Goal: Communication & Community: Answer question/provide support

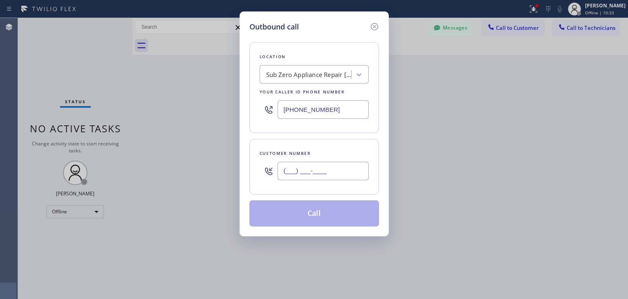
paste input "831) 419-1602"
click at [324, 164] on input "(___) ___-____" at bounding box center [323, 171] width 91 height 18
type input "[PHONE_NUMBER]"
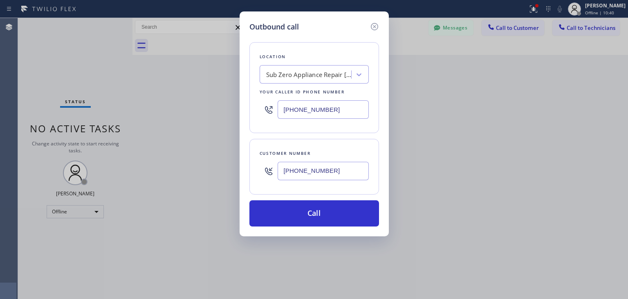
paste input "Viking Repair Pro [GEOGRAPHIC_DATA][PERSON_NAME]"
type input "Viking Repair Pro [GEOGRAPHIC_DATA][PERSON_NAME]"
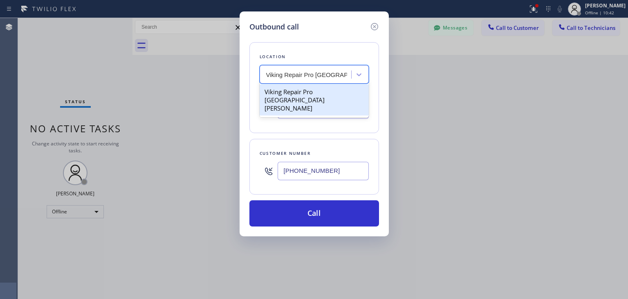
click at [321, 95] on div "Viking Repair Pro [GEOGRAPHIC_DATA][PERSON_NAME]" at bounding box center [314, 99] width 109 height 31
type input "[PHONE_NUMBER]"
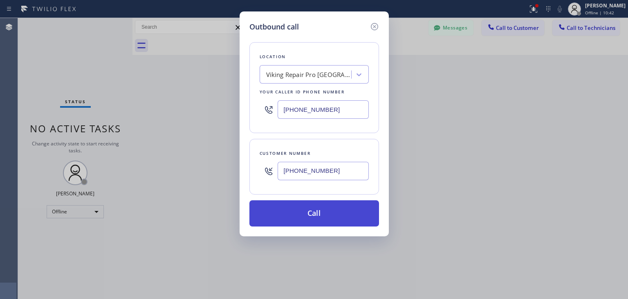
click at [311, 220] on button "Call" at bounding box center [314, 213] width 130 height 26
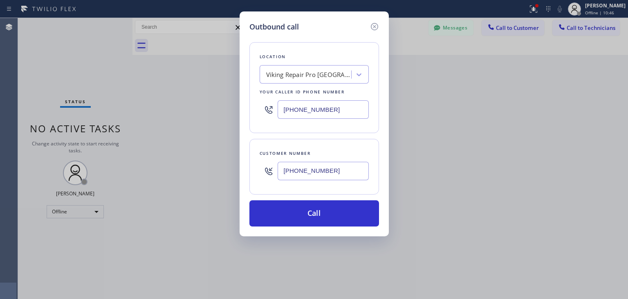
click at [338, 177] on input "[PHONE_NUMBER]" at bounding box center [323, 171] width 91 height 18
click at [378, 25] on icon at bounding box center [374, 26] width 7 height 7
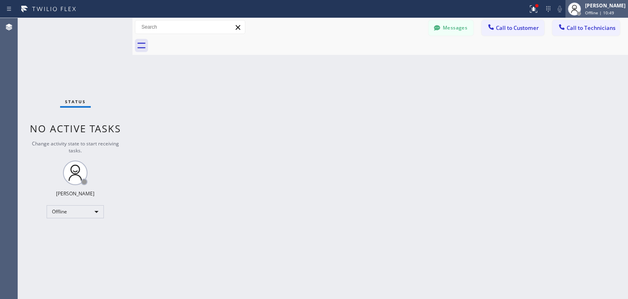
click at [619, 4] on div "[PERSON_NAME]" at bounding box center [605, 5] width 40 height 7
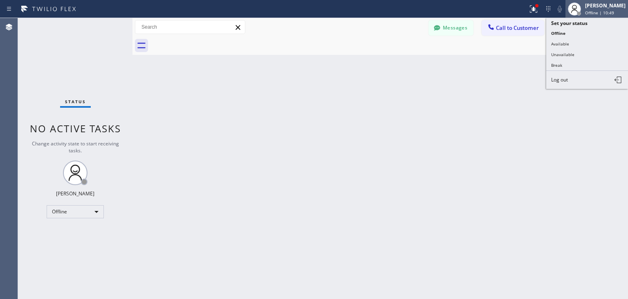
click at [619, 4] on div "[PERSON_NAME]" at bounding box center [605, 5] width 40 height 7
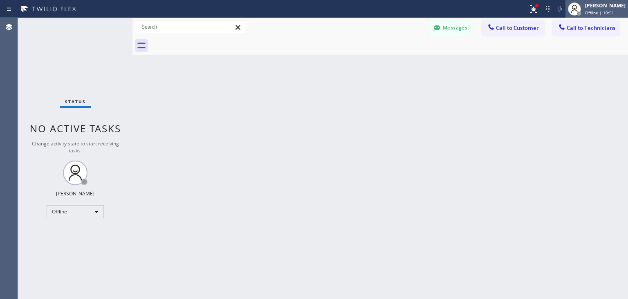
drag, startPoint x: 617, startPoint y: 9, endPoint x: 614, endPoint y: 15, distance: 7.1
click at [614, 15] on div "[PERSON_NAME] Offline | 10:51" at bounding box center [606, 9] width 45 height 14
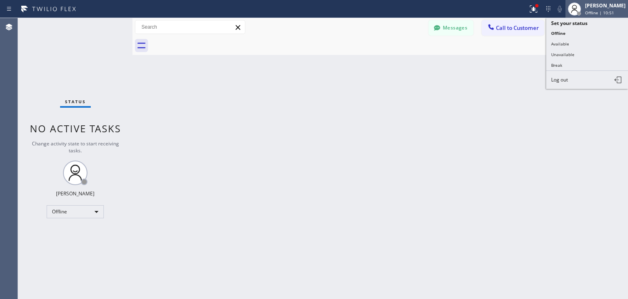
click at [614, 15] on span "Offline | 10:51" at bounding box center [599, 13] width 29 height 6
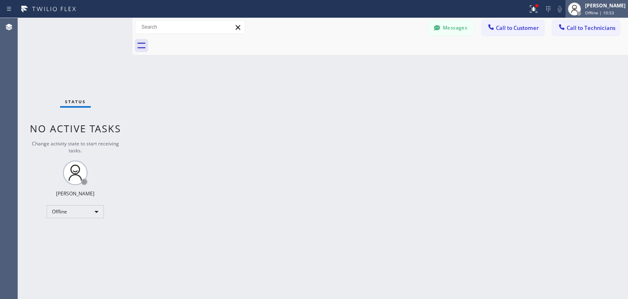
click at [614, 13] on span "Offline | 10:53" at bounding box center [599, 13] width 29 height 6
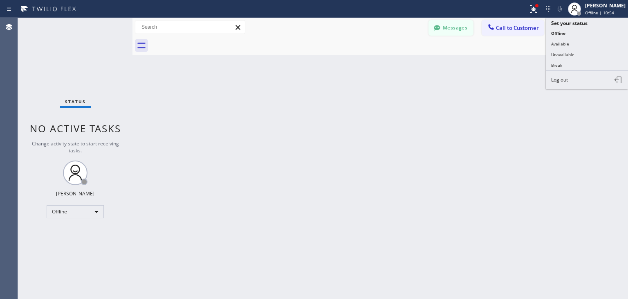
drag, startPoint x: 605, startPoint y: 41, endPoint x: 453, endPoint y: 30, distance: 152.6
click at [453, 30] on div "Status report Issues detected These issues could affect your workflow. Please c…" at bounding box center [314, 149] width 628 height 299
click at [548, 38] on button "Available" at bounding box center [587, 43] width 82 height 11
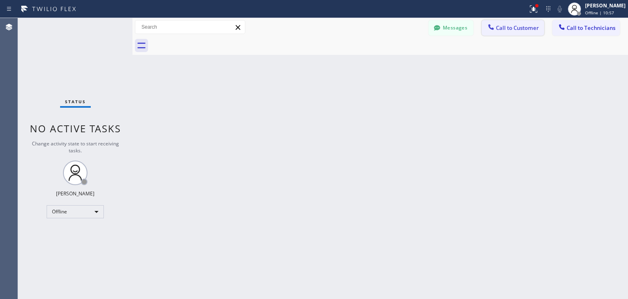
click at [489, 20] on button "Call to Customer" at bounding box center [513, 28] width 63 height 16
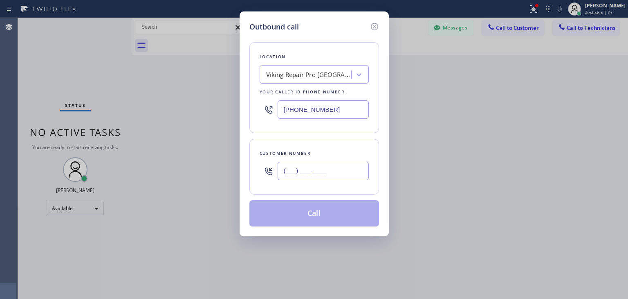
click at [312, 168] on input "(___) ___-____" at bounding box center [323, 171] width 91 height 18
paste input "831) 419-1602"
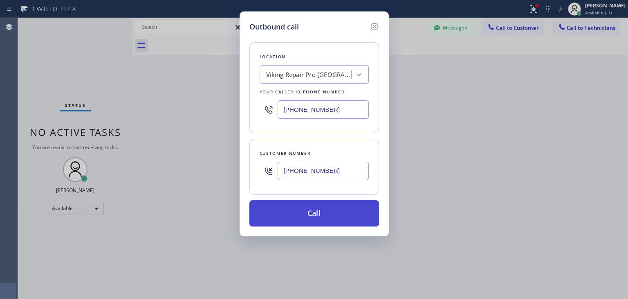
type input "[PHONE_NUMBER]"
click at [322, 211] on button "Call" at bounding box center [314, 213] width 130 height 26
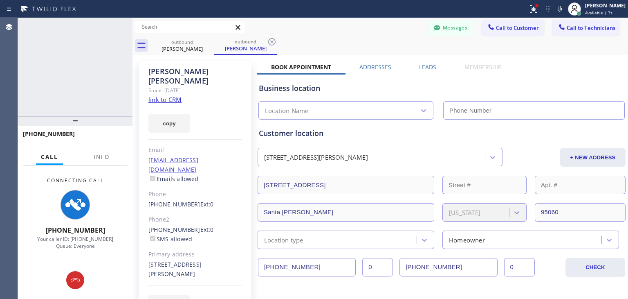
type input "[PHONE_NUMBER]"
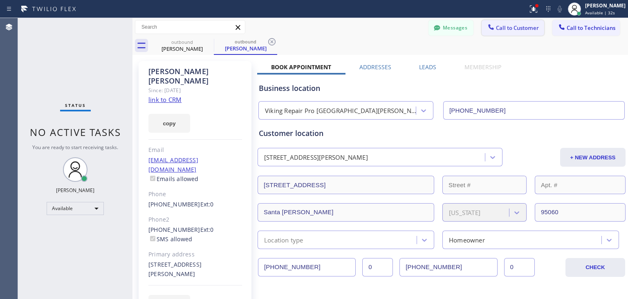
click at [489, 29] on icon at bounding box center [491, 27] width 8 height 8
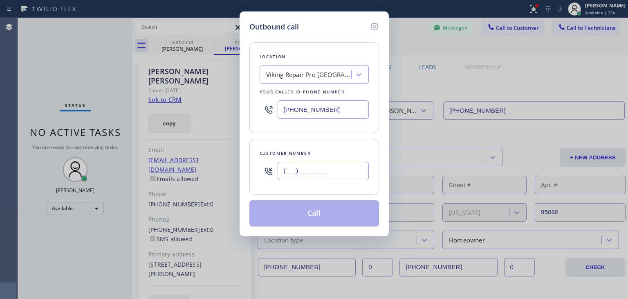
paste input "831) 419-1602"
click at [340, 176] on input "[PHONE_NUMBER]" at bounding box center [323, 171] width 91 height 18
type input "[PHONE_NUMBER]"
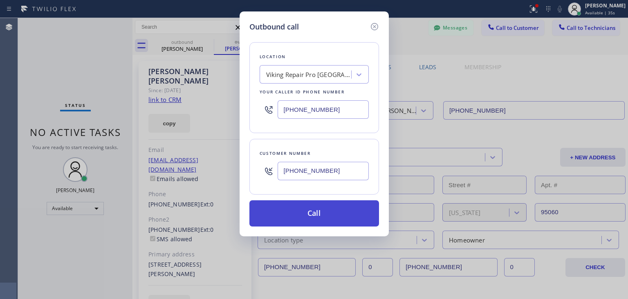
click at [324, 205] on button "Call" at bounding box center [314, 213] width 130 height 26
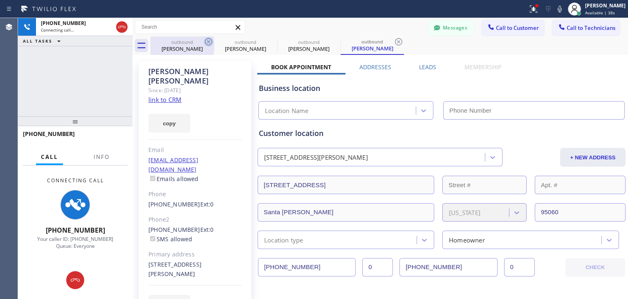
click at [208, 39] on icon at bounding box center [209, 42] width 10 height 10
click at [0, 0] on icon at bounding box center [0, 0] width 0 height 0
click at [208, 39] on icon at bounding box center [209, 42] width 10 height 10
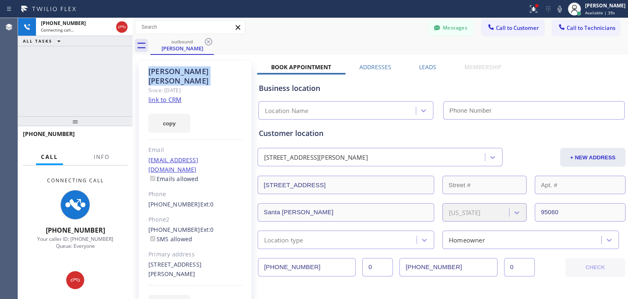
click at [208, 39] on icon at bounding box center [209, 42] width 10 height 10
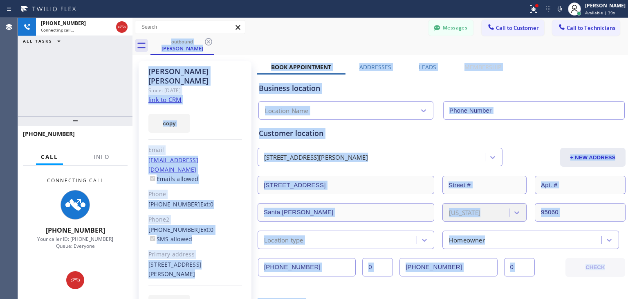
click at [208, 39] on div "outbound [PERSON_NAME]" at bounding box center [390, 45] width 478 height 18
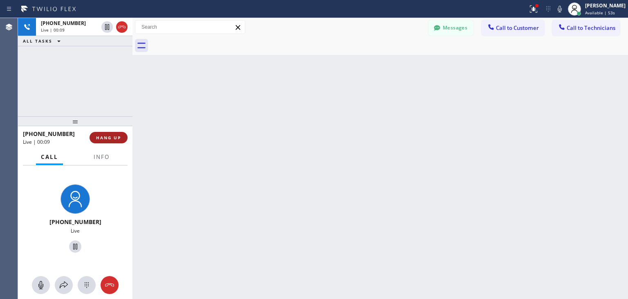
click at [121, 132] on button "HANG UP" at bounding box center [109, 137] width 38 height 11
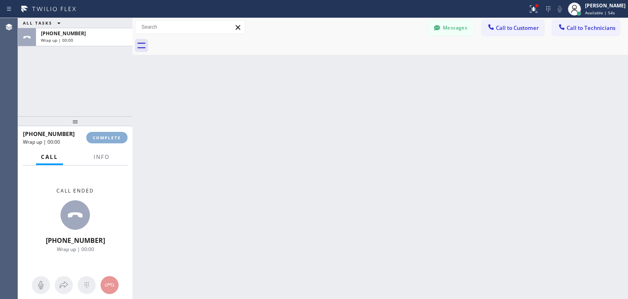
click at [121, 132] on button "COMPLETE" at bounding box center [106, 137] width 41 height 11
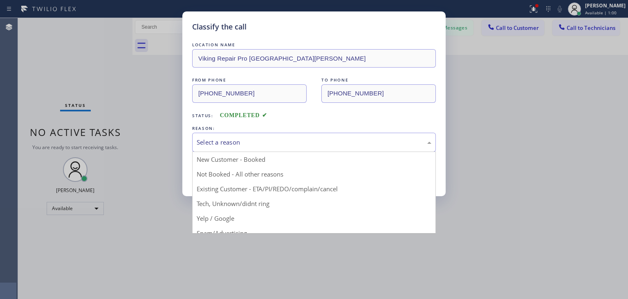
click at [374, 134] on div "Select a reason" at bounding box center [314, 142] width 244 height 19
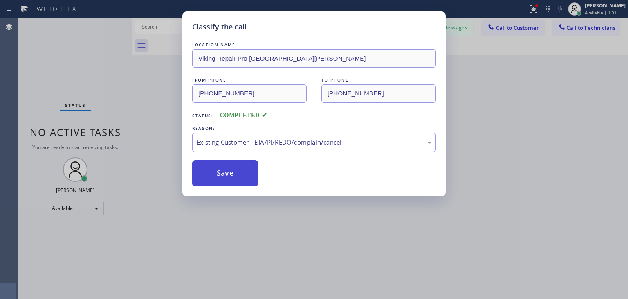
click at [222, 172] on button "Save" at bounding box center [225, 173] width 66 height 26
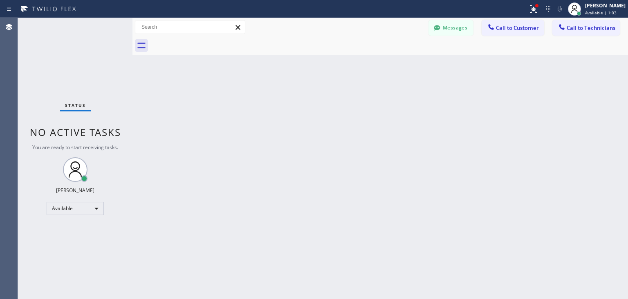
click at [467, 27] on button "Messages" at bounding box center [451, 28] width 45 height 16
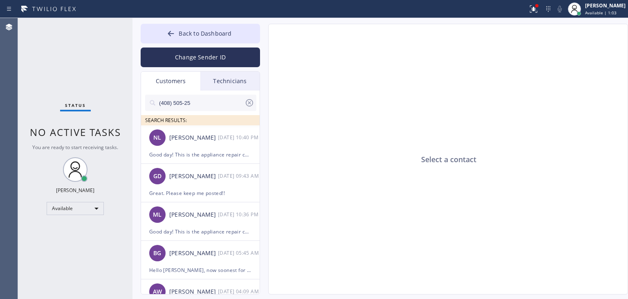
click at [169, 97] on input "(408) 505-25" at bounding box center [201, 102] width 86 height 16
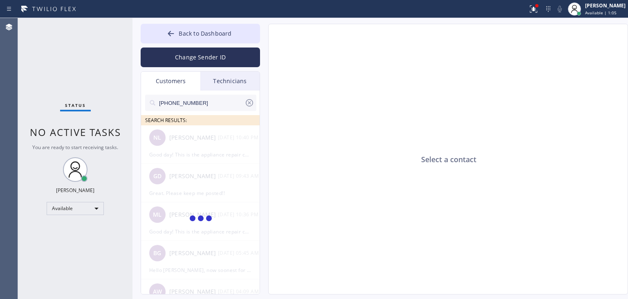
click at [210, 99] on input "[PHONE_NUMBER]" at bounding box center [201, 102] width 86 height 16
click at [210, 99] on input "(831) 419-160" at bounding box center [201, 102] width 86 height 16
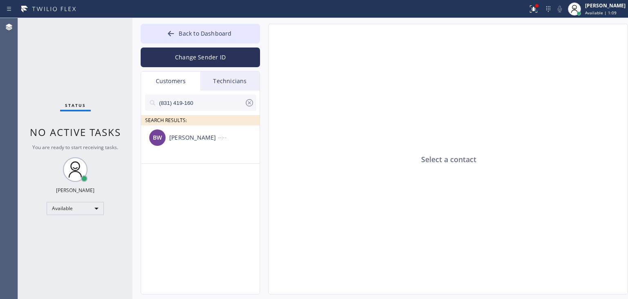
type input "(831) 419-160"
click at [241, 147] on div "BW [PERSON_NAME] --:--" at bounding box center [200, 137] width 119 height 25
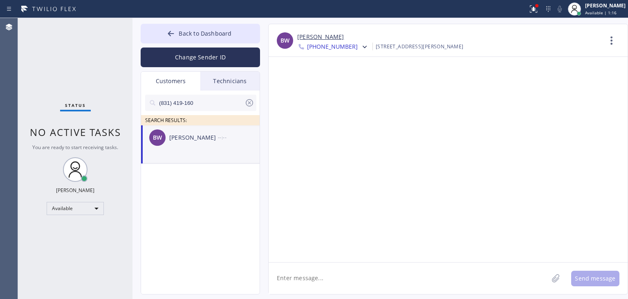
click at [303, 262] on textarea at bounding box center [409, 277] width 280 height 31
click at [347, 277] on textarea at bounding box center [409, 277] width 280 height 31
click at [322, 265] on textarea at bounding box center [409, 277] width 280 height 31
paste textarea "Viking Repair Pro [GEOGRAPHIC_DATA][PERSON_NAME]"
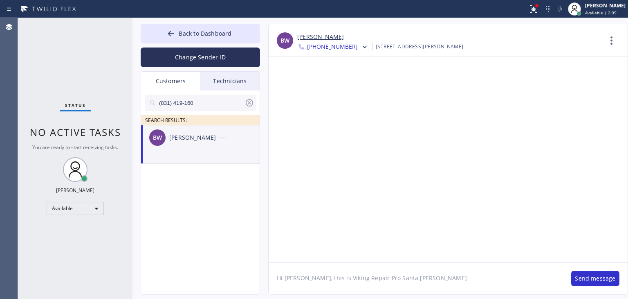
click at [427, 268] on textarea "Hi [PERSON_NAME], this is Viking Repair Pro Santa [PERSON_NAME]" at bounding box center [416, 277] width 294 height 31
click at [365, 283] on textarea "Hi [PERSON_NAME], this is Viking Repair Pro Santa [PERSON_NAME] about your [DAT…" at bounding box center [416, 277] width 294 height 31
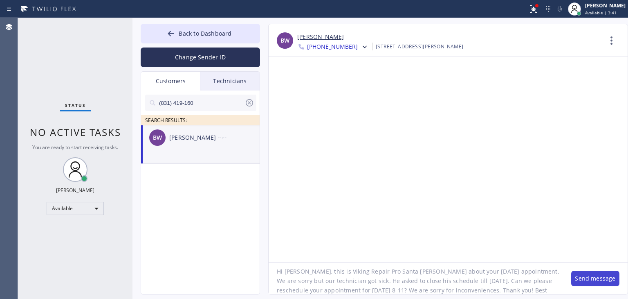
type textarea "Hi [PERSON_NAME], this is Viking Repair Pro Santa [PERSON_NAME] about your [DAT…"
click at [607, 274] on button "Send message" at bounding box center [595, 278] width 48 height 16
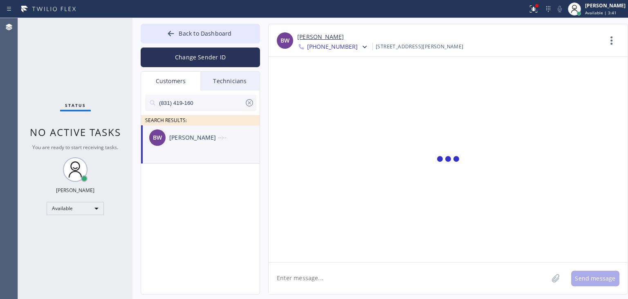
scroll to position [0, 0]
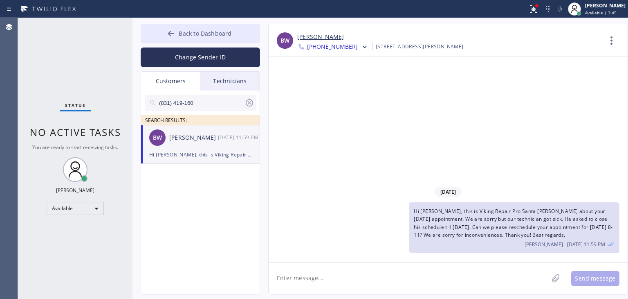
click at [222, 27] on button "Back to Dashboard" at bounding box center [200, 34] width 119 height 20
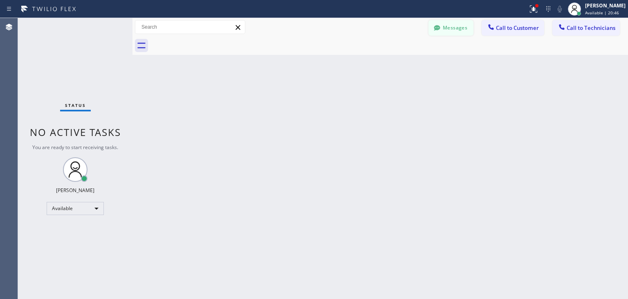
click at [442, 21] on button "Messages" at bounding box center [451, 28] width 45 height 16
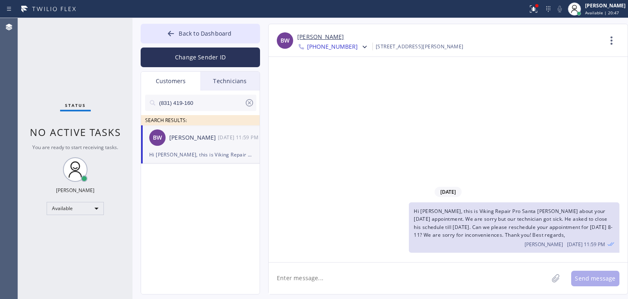
click at [208, 139] on div "[PERSON_NAME]" at bounding box center [193, 137] width 49 height 9
click at [234, 32] on button "Back to Dashboard" at bounding box center [200, 34] width 119 height 20
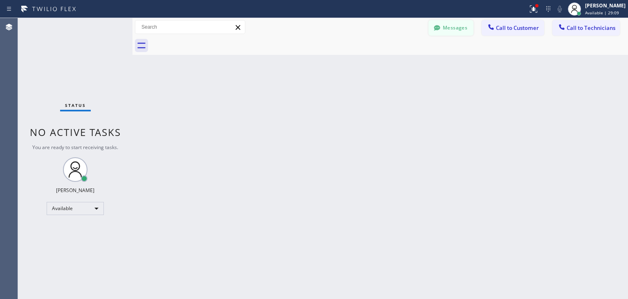
click at [458, 24] on button "Messages" at bounding box center [451, 28] width 45 height 16
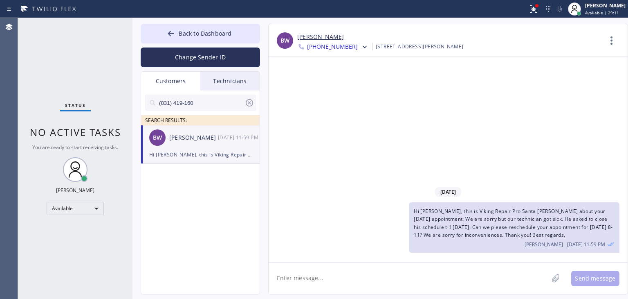
click at [245, 102] on icon at bounding box center [250, 103] width 10 height 10
click at [214, 97] on input "text" at bounding box center [207, 102] width 98 height 16
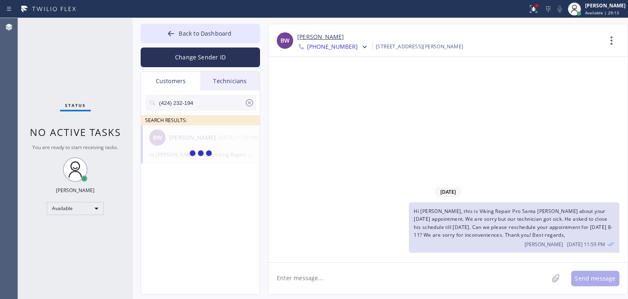
click at [214, 97] on input "(424) 232-194" at bounding box center [201, 102] width 86 height 16
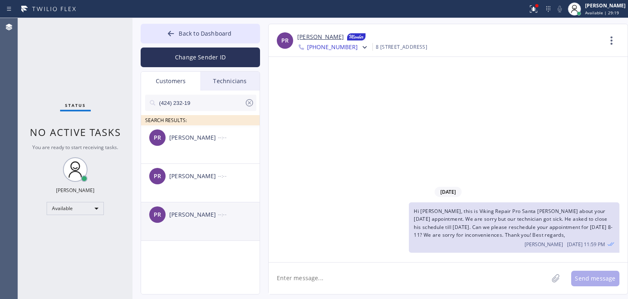
type input "(424) 232-19"
click at [210, 204] on div "PR [PERSON_NAME] --:--" at bounding box center [200, 214] width 119 height 25
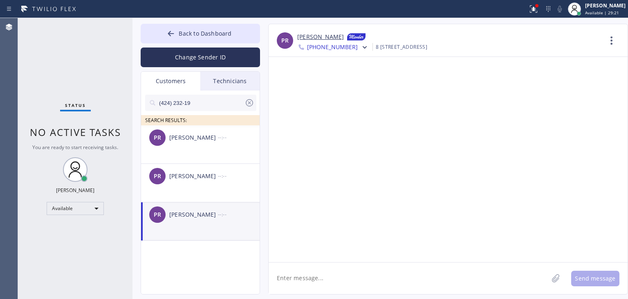
click at [317, 272] on textarea at bounding box center [409, 277] width 280 height 31
click at [326, 279] on textarea "Hello [PERSON_NAME], It's % star appliance Repair" at bounding box center [416, 277] width 294 height 31
click at [327, 279] on textarea "Hello [PERSON_NAME], It's 5 star appliance Repair" at bounding box center [416, 277] width 294 height 31
click at [329, 280] on textarea "Hello [PERSON_NAME], It's 5 star appliance Repair" at bounding box center [416, 277] width 294 height 31
click at [340, 279] on textarea "Hello [PERSON_NAME], It's 5 Star appliance Repair" at bounding box center [416, 277] width 294 height 31
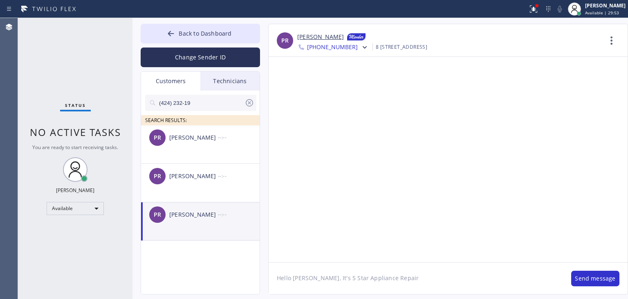
click at [417, 270] on textarea "Hello [PERSON_NAME], It's 5 Star Appliance Repair" at bounding box center [416, 277] width 294 height 31
click at [449, 279] on textarea "Hello [PERSON_NAME], It's 5 Star Appliance Repair about your Wednesdays appoint…" at bounding box center [416, 277] width 294 height 31
click at [510, 288] on textarea "Hello [PERSON_NAME], It's 5 Star Appliance Repair about your [DATE] appointment" at bounding box center [416, 277] width 294 height 31
click at [429, 288] on textarea "Hello [PERSON_NAME], It's 5 Star Appliance Repair about your [DATE] appointment…" at bounding box center [416, 277] width 294 height 31
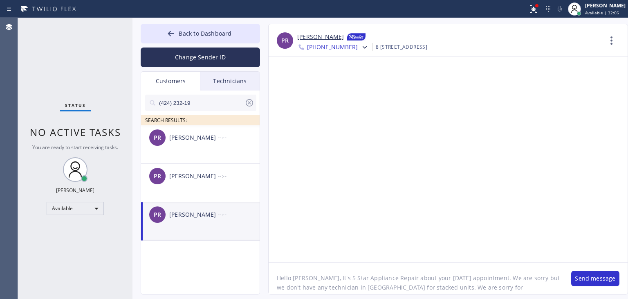
click at [544, 287] on textarea "Hello [PERSON_NAME], It's 5 Star Appliance Repair about your [DATE] appointment…" at bounding box center [416, 277] width 294 height 31
paste textarea "We are grateful for your loyalty and look forward to continued collaboration. H…"
click at [489, 282] on textarea "Hello [PERSON_NAME], It's 5 Star Appliance Repair about your [DATE] appointment…" at bounding box center [416, 277] width 294 height 31
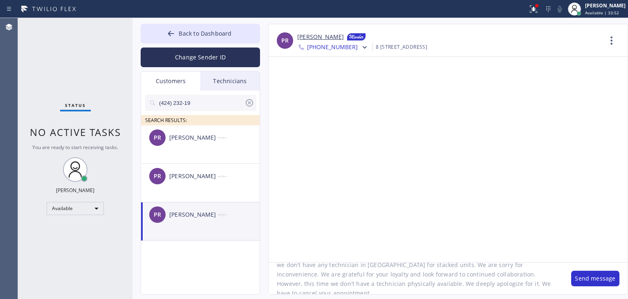
scroll to position [26, 0]
type textarea "Hello [PERSON_NAME], It's 5 Star Appliance Repair about your [DATE] appointment…"
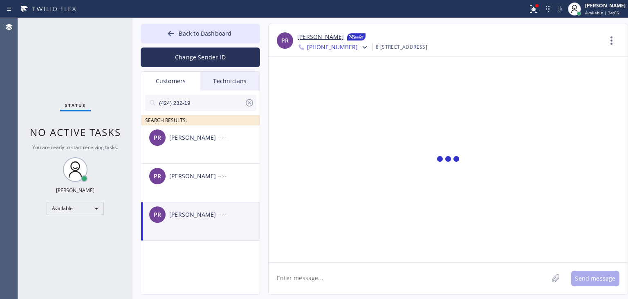
scroll to position [0, 0]
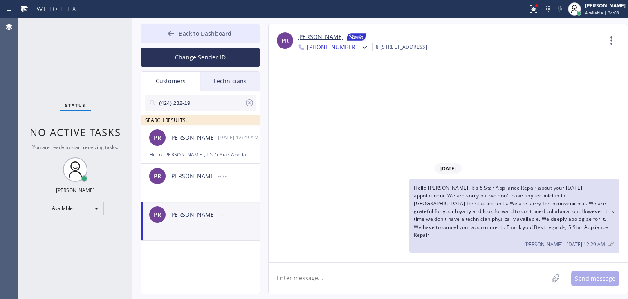
click at [213, 25] on button "Back to Dashboard" at bounding box center [200, 34] width 119 height 20
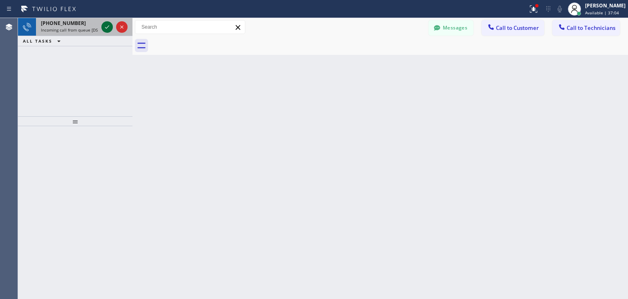
click at [106, 27] on icon at bounding box center [107, 27] width 10 height 10
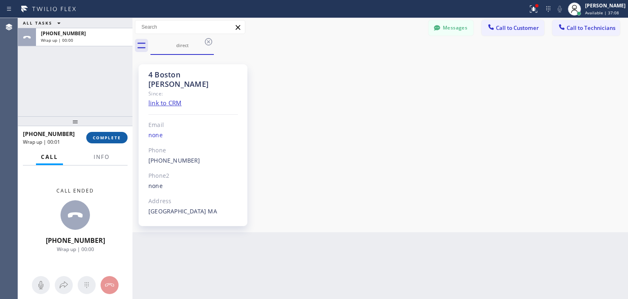
click at [105, 136] on span "COMPLETE" at bounding box center [107, 138] width 28 height 6
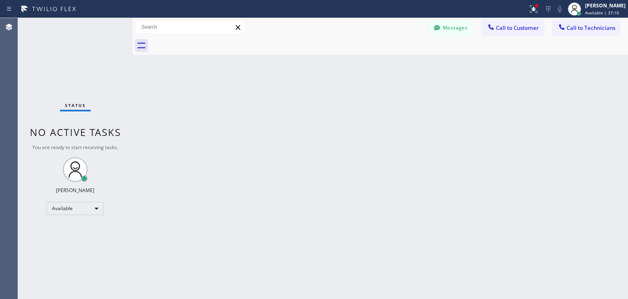
click at [211, 40] on div at bounding box center [390, 45] width 478 height 18
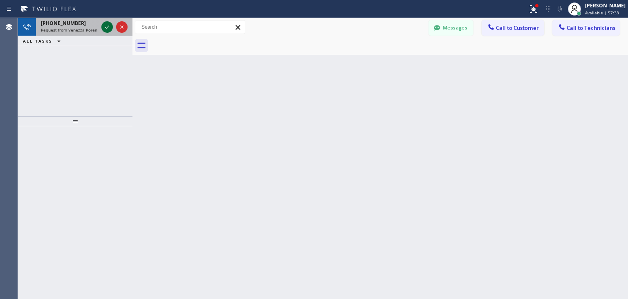
click at [106, 26] on icon at bounding box center [107, 27] width 10 height 10
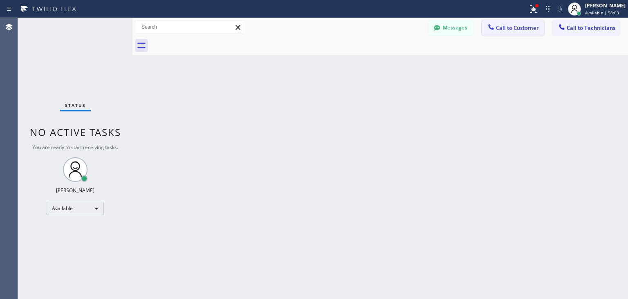
click at [496, 30] on div at bounding box center [491, 28] width 10 height 10
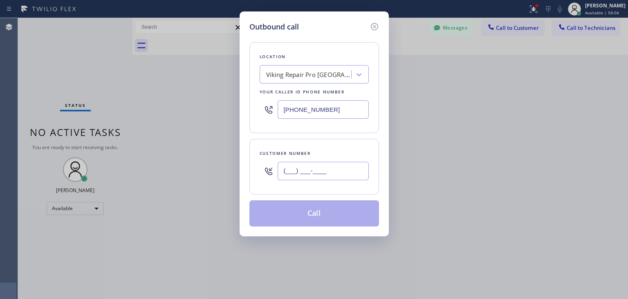
paste input "312) 662-9802"
click at [282, 165] on input "(___) ___-____" at bounding box center [323, 171] width 91 height 18
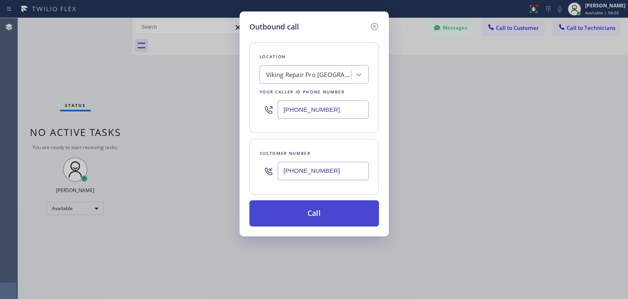
type input "[PHONE_NUMBER]"
click at [306, 220] on button "Call" at bounding box center [314, 213] width 130 height 26
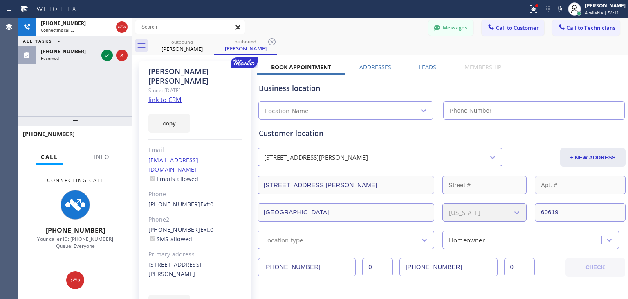
type input "[PHONE_NUMBER]"
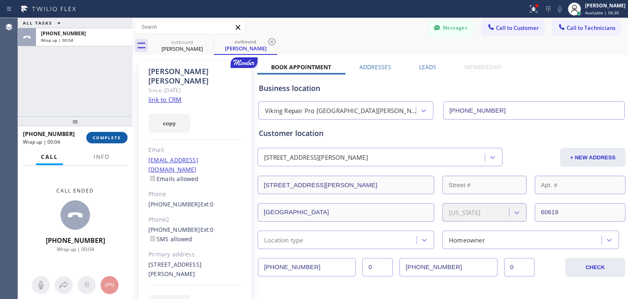
click at [97, 135] on span "COMPLETE" at bounding box center [107, 138] width 28 height 6
click at [411, 269] on div "ALL TASKS ALL TASKS ACTIVE TASKS TASKS IN WRAP UP [PHONE_NUMBER] Wrap up | 00:0…" at bounding box center [323, 158] width 610 height 281
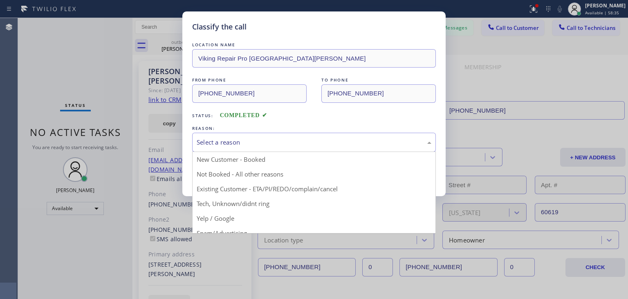
click at [283, 133] on div "Select a reason" at bounding box center [314, 142] width 244 height 19
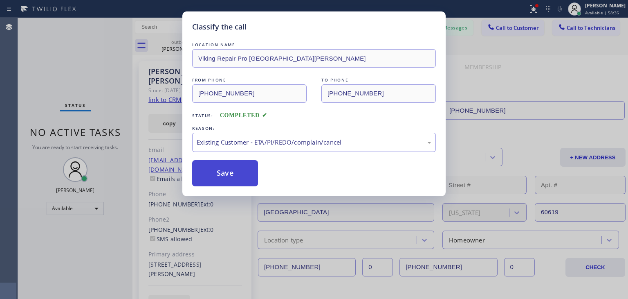
drag, startPoint x: 278, startPoint y: 180, endPoint x: 226, endPoint y: 175, distance: 52.3
click at [226, 175] on button "Save" at bounding box center [225, 173] width 66 height 26
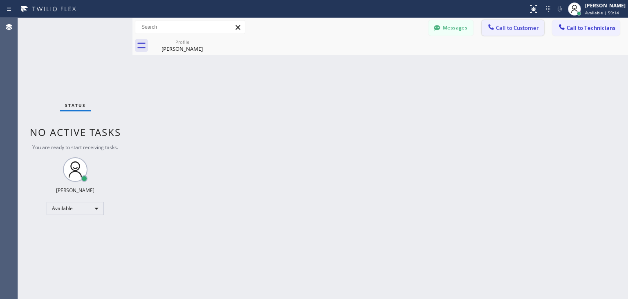
click at [509, 27] on span "Call to Customer" at bounding box center [517, 27] width 43 height 7
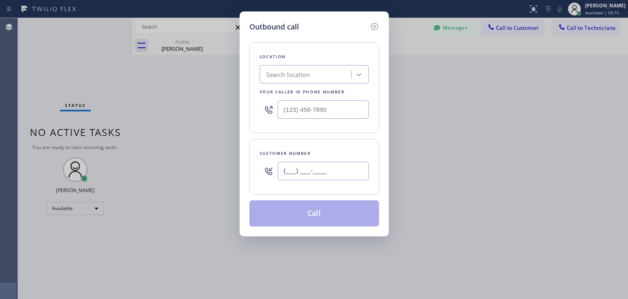
paste input "312) 662-9802"
click at [300, 164] on input "[PHONE_NUMBER]" at bounding box center [323, 171] width 91 height 18
type input "[PHONE_NUMBER]"
click at [301, 79] on div "Search location" at bounding box center [288, 74] width 44 height 9
paste input "[GEOGRAPHIC_DATA] Appliance Repair"
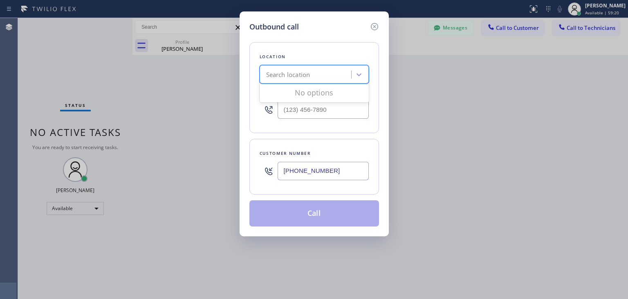
type input "[GEOGRAPHIC_DATA] Appliance Repair"
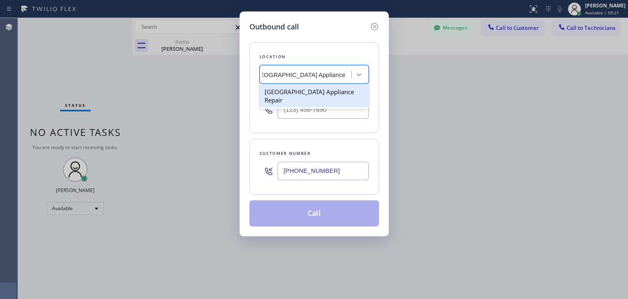
click at [346, 94] on div "[GEOGRAPHIC_DATA] Appliance Repair" at bounding box center [314, 95] width 109 height 23
type input "(773) 830-4668"
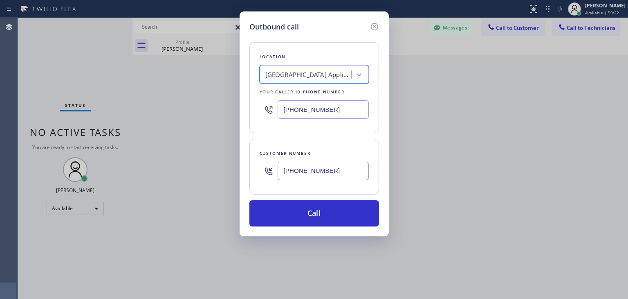
scroll to position [0, 0]
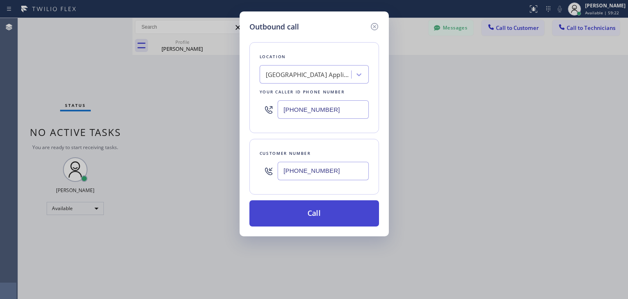
click at [321, 203] on button "Call" at bounding box center [314, 213] width 130 height 26
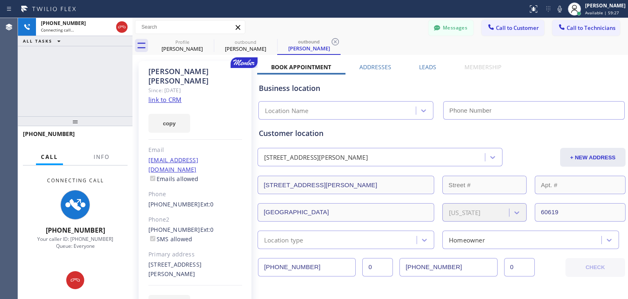
type input "(773) 830-4668"
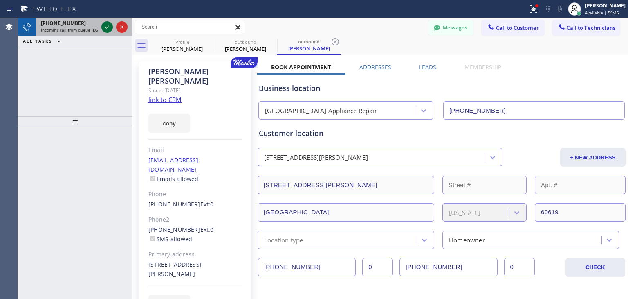
click at [111, 29] on icon at bounding box center [107, 27] width 10 height 10
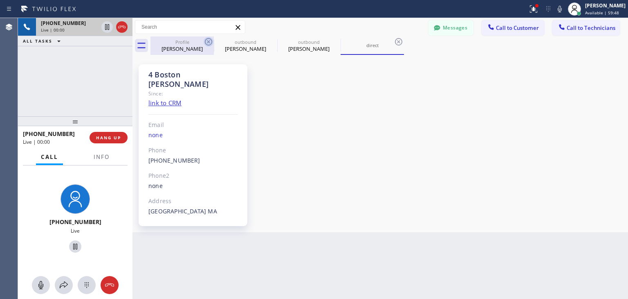
click at [209, 44] on icon at bounding box center [209, 42] width 10 height 10
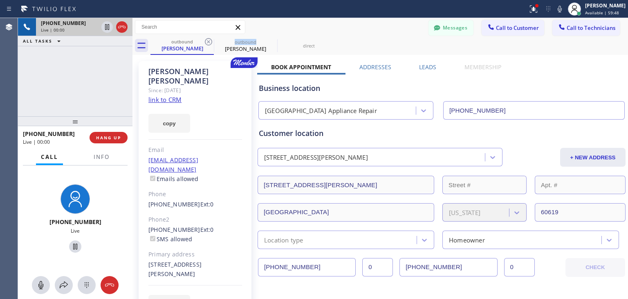
click at [209, 44] on icon at bounding box center [209, 42] width 10 height 10
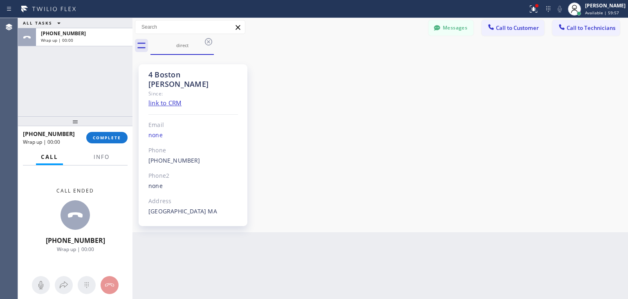
click at [103, 131] on div "+17743689711 Wrap up | 00:00 COMPLETE" at bounding box center [75, 137] width 105 height 21
click at [103, 135] on div "+17743689711 Wrap up | 00:00 COMPLETE" at bounding box center [75, 137] width 105 height 21
click at [103, 135] on span "COMPLETE" at bounding box center [107, 138] width 28 height 6
click at [457, 277] on div "ALL TASKS ALL TASKS ACTIVE TASKS TASKS IN WRAP UP +17743689711 Wrap up | 00:00 …" at bounding box center [323, 158] width 610 height 281
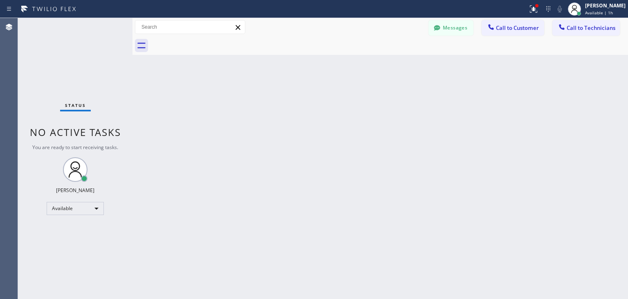
click at [398, 82] on div "Back to Dashboard Change Sender ID Customers Technicians PR Pedro Ramirez 10/07…" at bounding box center [381, 158] width 496 height 281
click at [143, 45] on icon at bounding box center [141, 45] width 13 height 13
click at [136, 44] on icon at bounding box center [141, 45] width 13 height 13
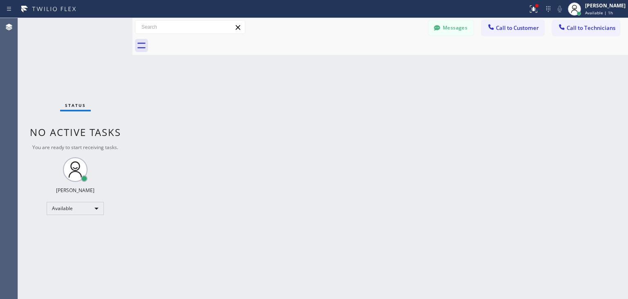
click at [167, 25] on input "text" at bounding box center [190, 26] width 110 height 13
click at [11, 14] on div at bounding box center [10, 8] width 15 height 13
click at [11, 13] on icon at bounding box center [9, 9] width 10 height 10
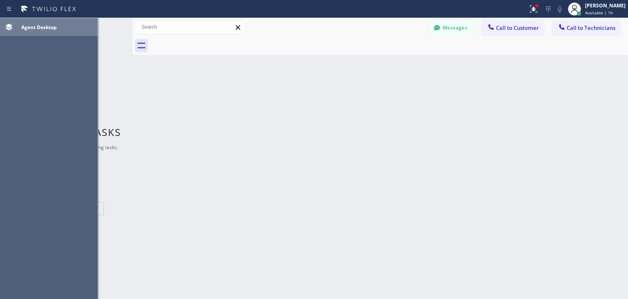
click at [33, 25] on span "Agent Desktop" at bounding box center [39, 27] width 36 height 7
click at [25, 27] on span "Agent Desktop" at bounding box center [39, 27] width 36 height 7
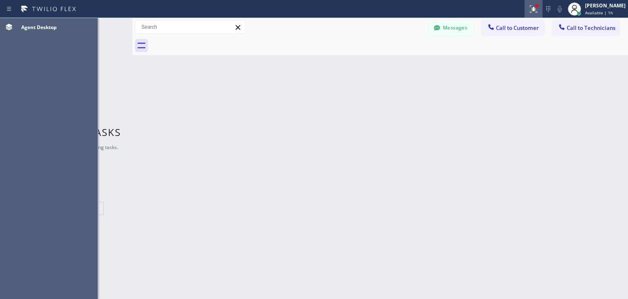
click at [539, 12] on icon at bounding box center [534, 9] width 10 height 10
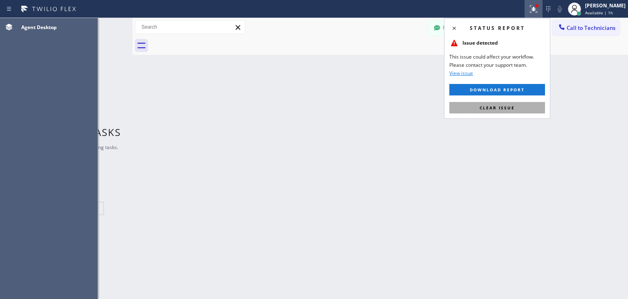
click at [519, 109] on button "Clear issue" at bounding box center [498, 107] width 96 height 11
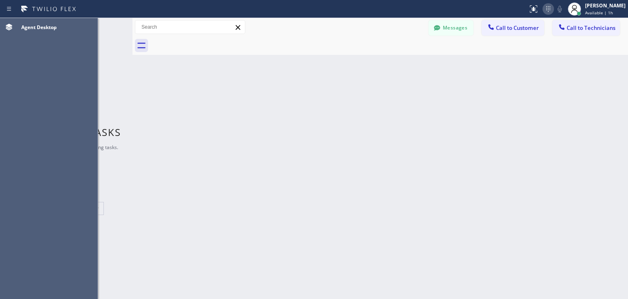
click at [554, 6] on div at bounding box center [548, 9] width 11 height 10
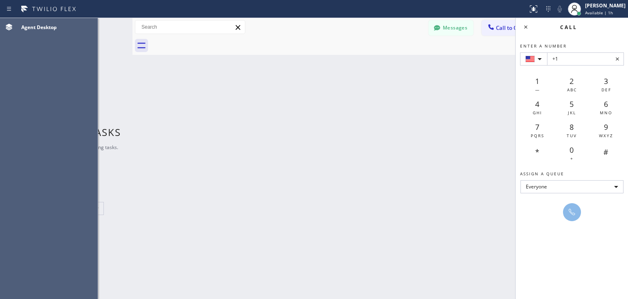
click at [532, 29] on div "Call" at bounding box center [578, 27] width 92 height 7
click at [525, 26] on icon at bounding box center [525, 26] width 3 height 3
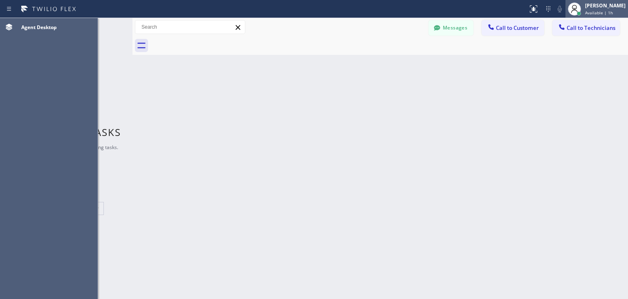
click at [578, 16] on div at bounding box center [575, 9] width 18 height 18
click at [545, 131] on div "Back to Dashboard Change Sender ID Customers Technicians PR Pedro Ramirez 10/07…" at bounding box center [381, 158] width 496 height 281
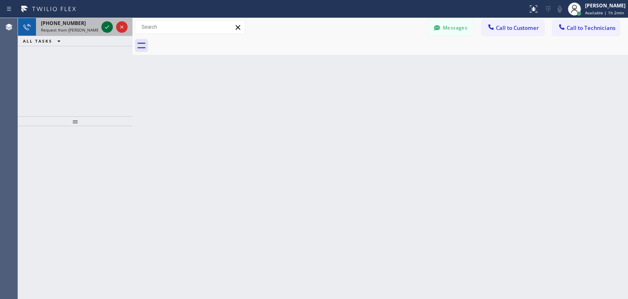
click at [103, 25] on icon at bounding box center [107, 27] width 10 height 10
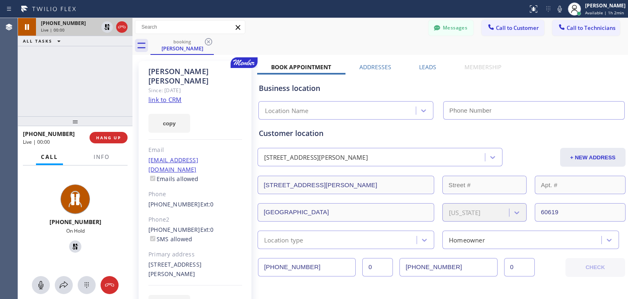
type input "(855) 731-4952"
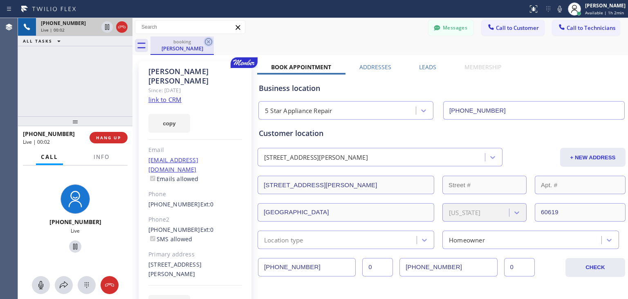
click at [206, 41] on icon at bounding box center [209, 42] width 10 height 10
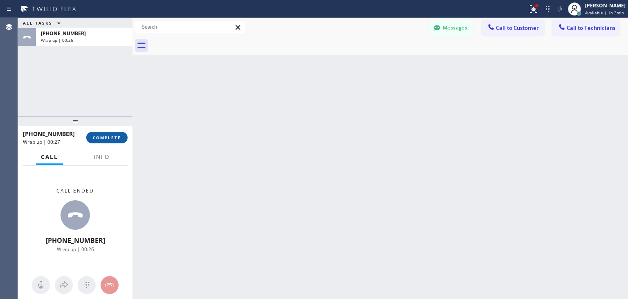
drag, startPoint x: 83, startPoint y: 136, endPoint x: 101, endPoint y: 133, distance: 17.8
click at [101, 133] on div "+13126629802 Wrap up | 00:27 COMPLETE" at bounding box center [75, 137] width 105 height 21
click at [101, 133] on button "COMPLETE" at bounding box center [106, 137] width 41 height 11
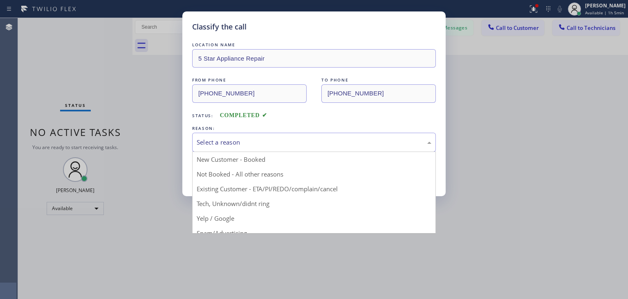
click at [310, 142] on div "Select a reason" at bounding box center [314, 141] width 235 height 9
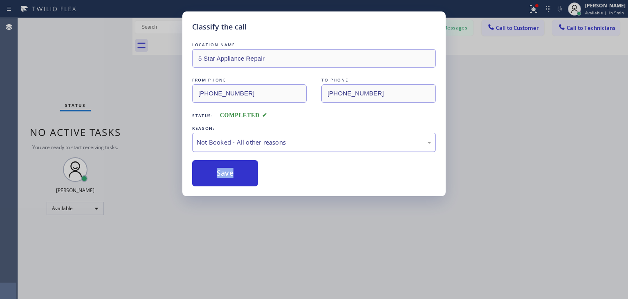
drag, startPoint x: 292, startPoint y: 179, endPoint x: 308, endPoint y: 142, distance: 40.3
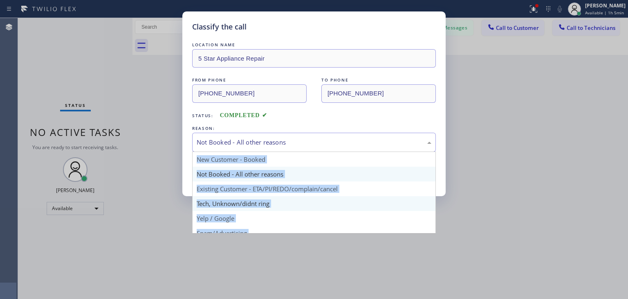
drag, startPoint x: 308, startPoint y: 142, endPoint x: 292, endPoint y: 201, distance: 60.9
click at [292, 152] on div "Not Booked - All other reasons New Customer - Booked Not Booked - All other rea…" at bounding box center [314, 142] width 244 height 19
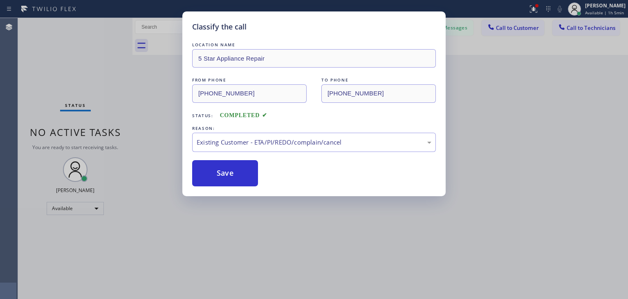
drag, startPoint x: 315, startPoint y: 187, endPoint x: 187, endPoint y: 177, distance: 128.4
click at [187, 177] on div "Classify the call LOCATION NAME 5 Star Appliance Repair FROM PHONE (312) 662-98…" at bounding box center [313, 103] width 263 height 184
click at [226, 177] on button "Save" at bounding box center [225, 173] width 66 height 26
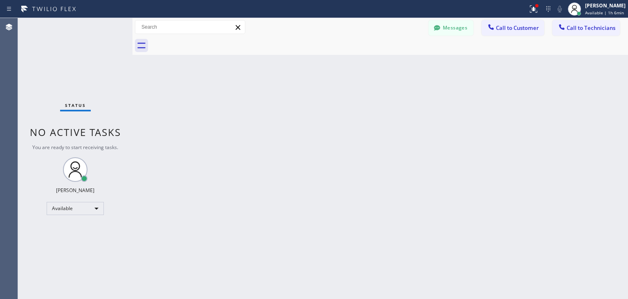
click at [460, 36] on div at bounding box center [390, 45] width 478 height 18
click at [459, 36] on div "Messages Call to Customer Call to Technicians Outbound call Location Search loc…" at bounding box center [381, 27] width 496 height 18
click at [458, 35] on button "Messages" at bounding box center [451, 28] width 45 height 16
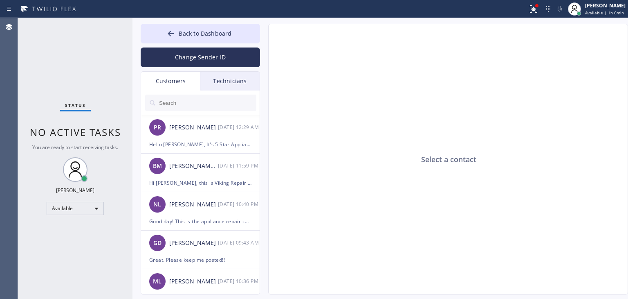
click at [228, 107] on input "text" at bounding box center [207, 102] width 98 height 16
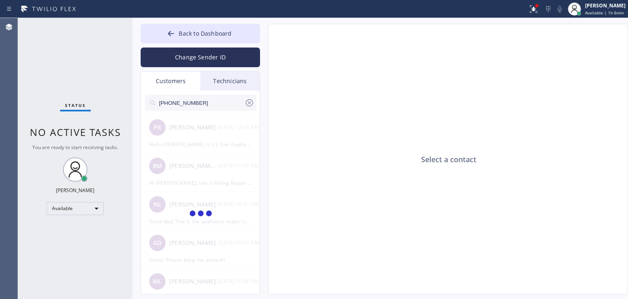
click at [228, 107] on input "(718) 210-6351" at bounding box center [201, 102] width 86 height 16
click at [228, 107] on input "(718) 210-635" at bounding box center [201, 102] width 86 height 16
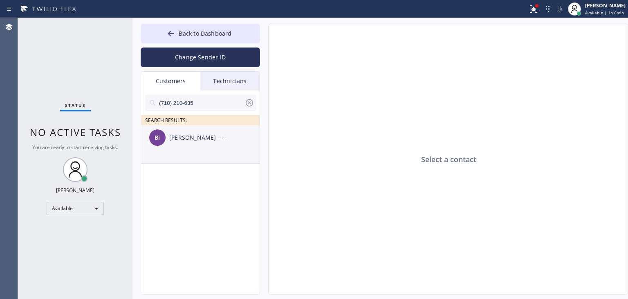
type input "(718) 210-635"
click at [215, 152] on li "BI Ben Ily --:--" at bounding box center [200, 144] width 119 height 38
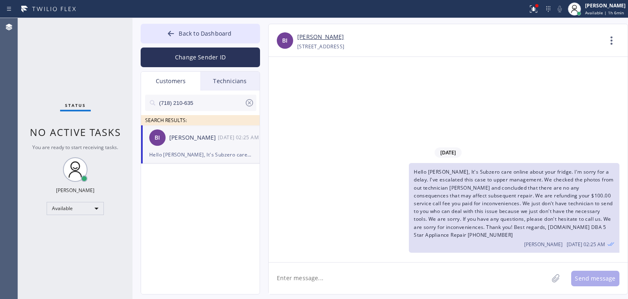
click at [304, 283] on textarea at bounding box center [409, 277] width 280 height 31
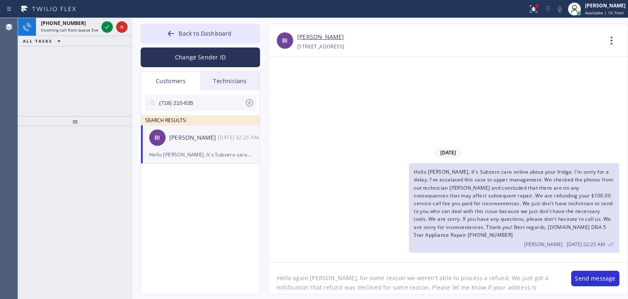
paste textarea "1904 East 22nd Street , Brooklyn, NY, 11229"
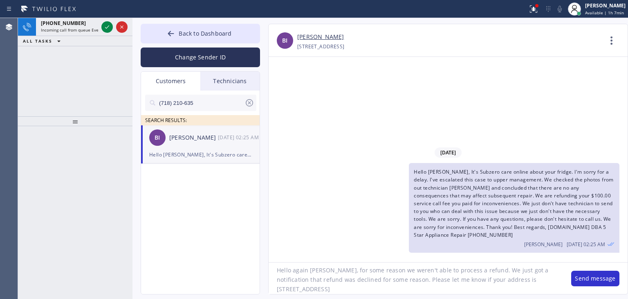
click at [378, 279] on textarea "Hello again Ben, for some reason we weren't able to process a refund. We just g…" at bounding box center [416, 277] width 294 height 31
click at [385, 274] on textarea "Hello again Ben, for some reason we weren't able to process a refund. We just g…" at bounding box center [416, 277] width 294 height 31
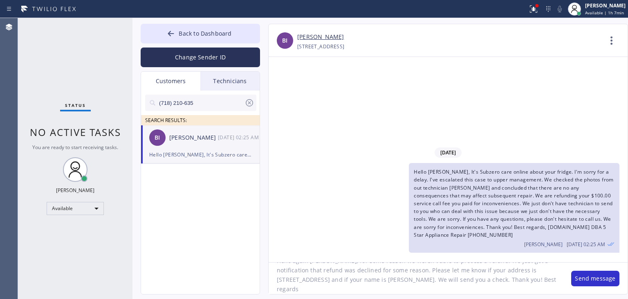
type textarea "Hello again Ben, for some reason we weren't able to process a refund. We just g…"
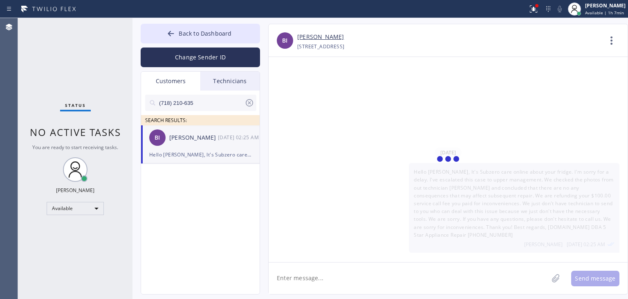
scroll to position [0, 0]
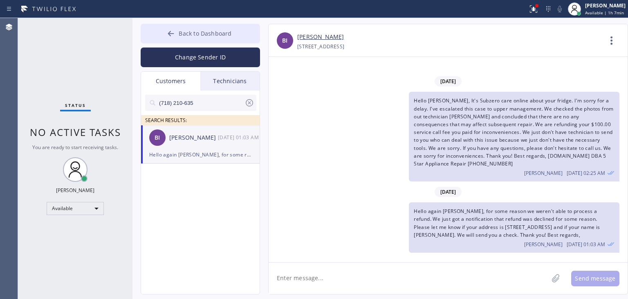
click at [231, 25] on button "Back to Dashboard" at bounding box center [200, 34] width 119 height 20
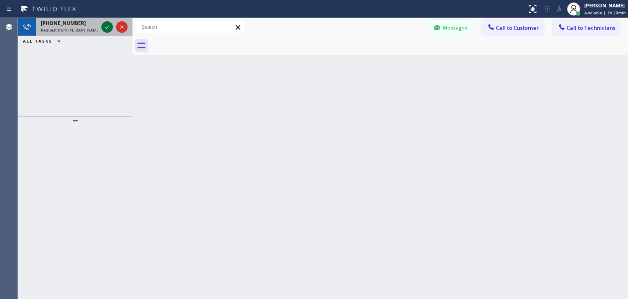
click at [107, 25] on icon at bounding box center [107, 27] width 10 height 10
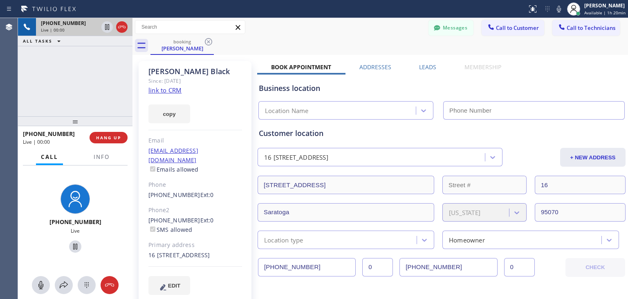
type input "(855) 731-4952"
click at [207, 43] on icon at bounding box center [209, 42] width 10 height 10
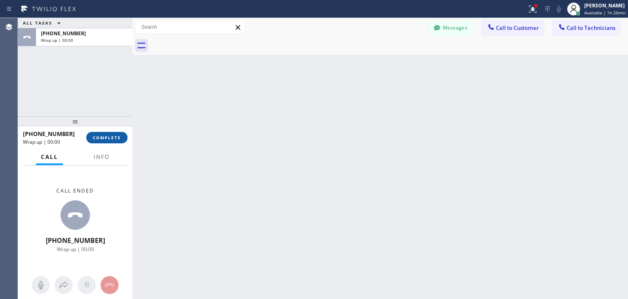
click at [121, 140] on button "COMPLETE" at bounding box center [106, 137] width 41 height 11
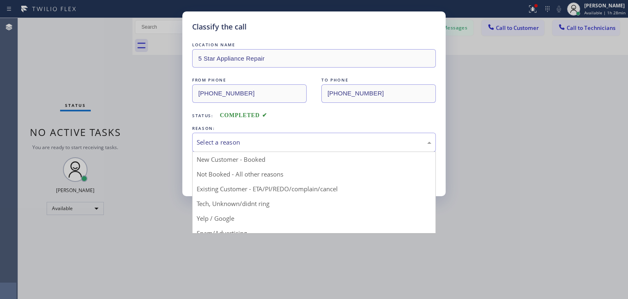
click at [356, 141] on div "Select a reason" at bounding box center [314, 141] width 235 height 9
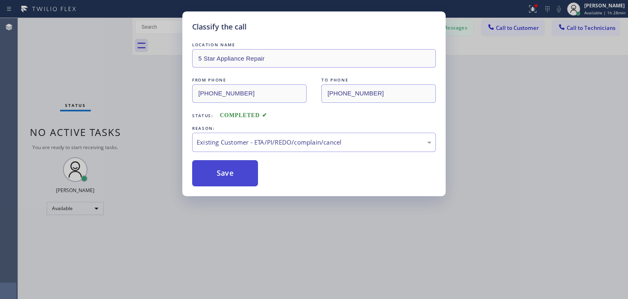
click at [250, 168] on button "Save" at bounding box center [225, 173] width 66 height 26
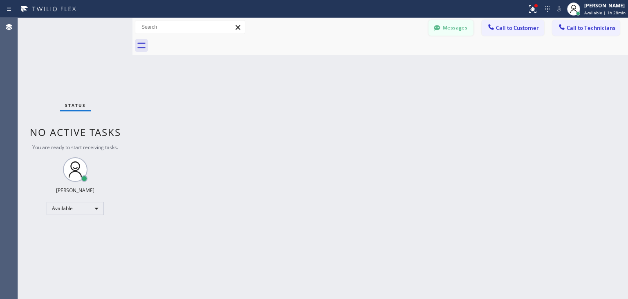
click at [456, 31] on button "Messages" at bounding box center [451, 28] width 45 height 16
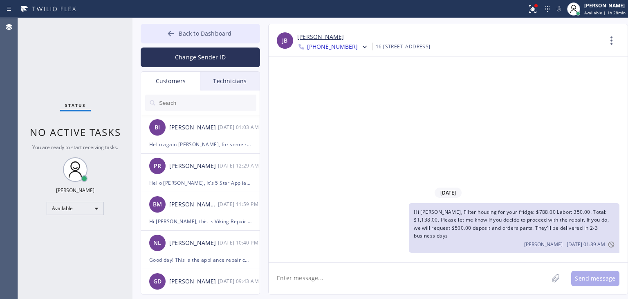
click at [227, 34] on span "Back to Dashboard" at bounding box center [205, 33] width 53 height 8
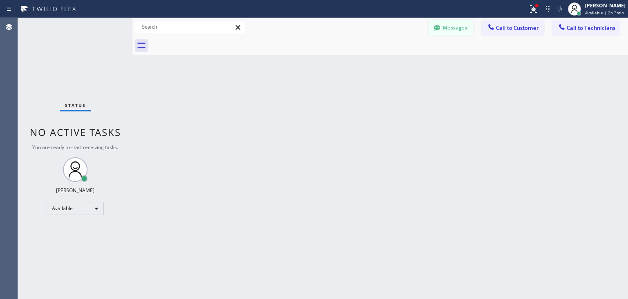
click at [461, 25] on button "Messages" at bounding box center [451, 28] width 45 height 16
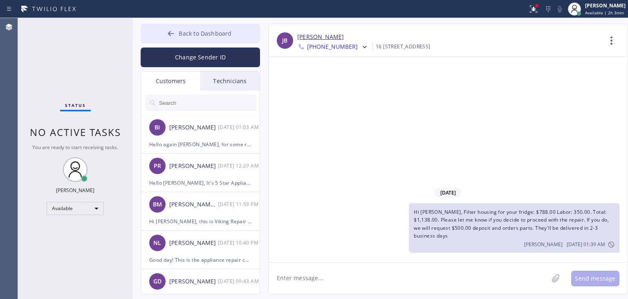
click at [235, 37] on button "Back to Dashboard" at bounding box center [200, 34] width 119 height 20
